Goal: Information Seeking & Learning: Learn about a topic

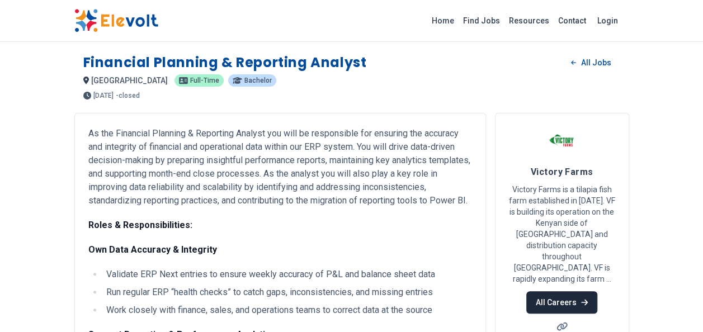
click at [569, 291] on link "All Careers" at bounding box center [561, 302] width 71 height 22
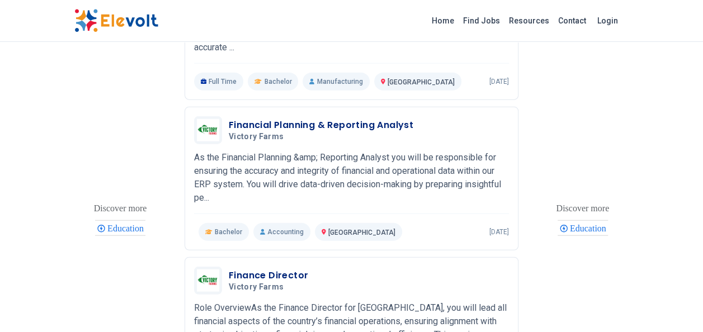
scroll to position [1295, 0]
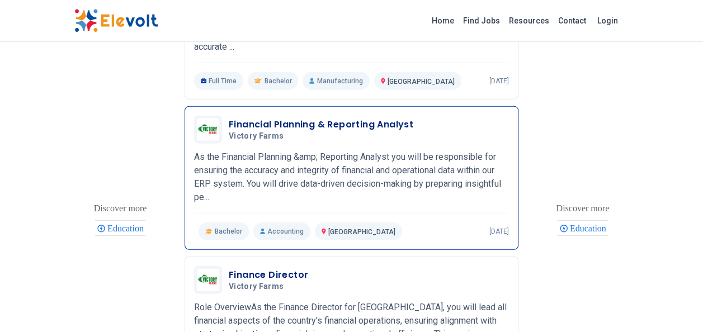
click at [287, 131] on h3 "Financial Planning & Reporting Analyst" at bounding box center [321, 124] width 185 height 13
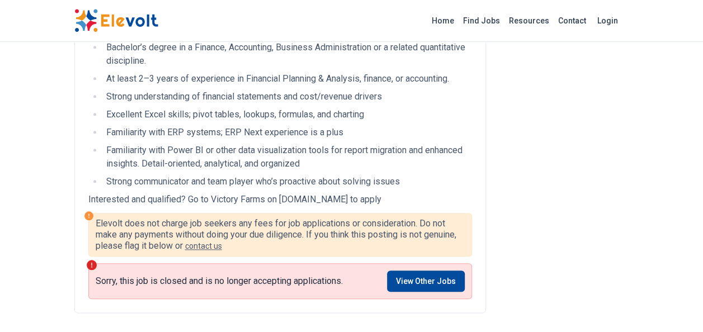
scroll to position [546, 0]
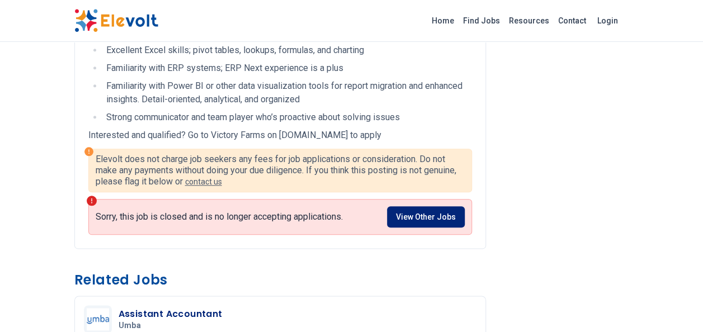
click at [413, 228] on link "View Other Jobs" at bounding box center [426, 216] width 78 height 21
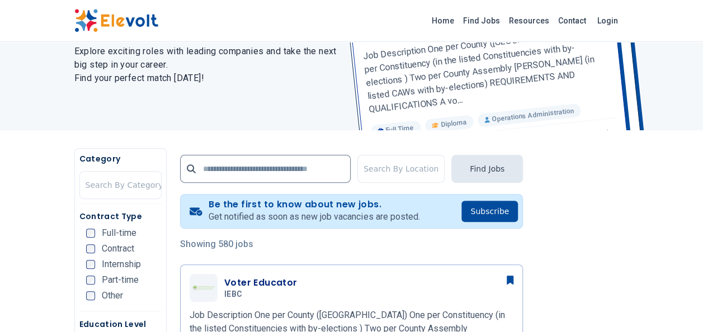
scroll to position [130, 0]
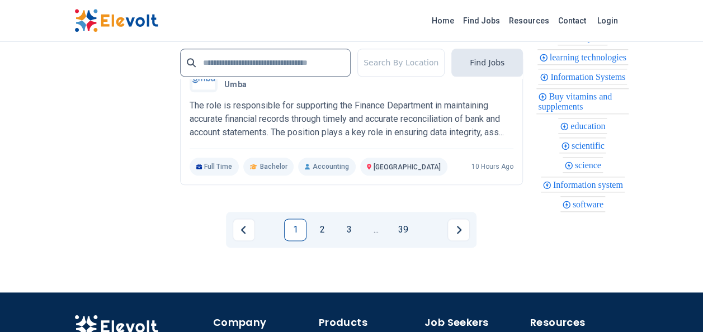
scroll to position [2686, 0]
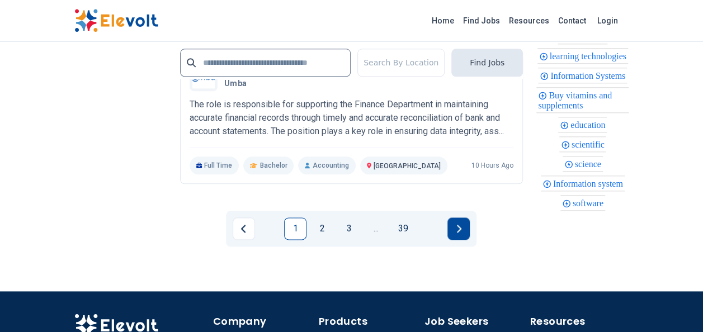
click at [447, 218] on button "Next page" at bounding box center [458, 229] width 22 height 22
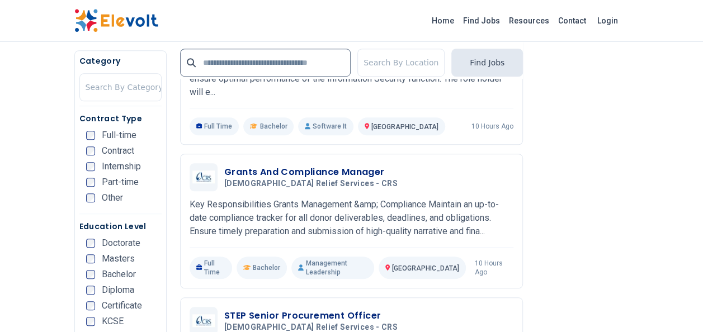
scroll to position [381, 0]
